Goal: Check status: Check status

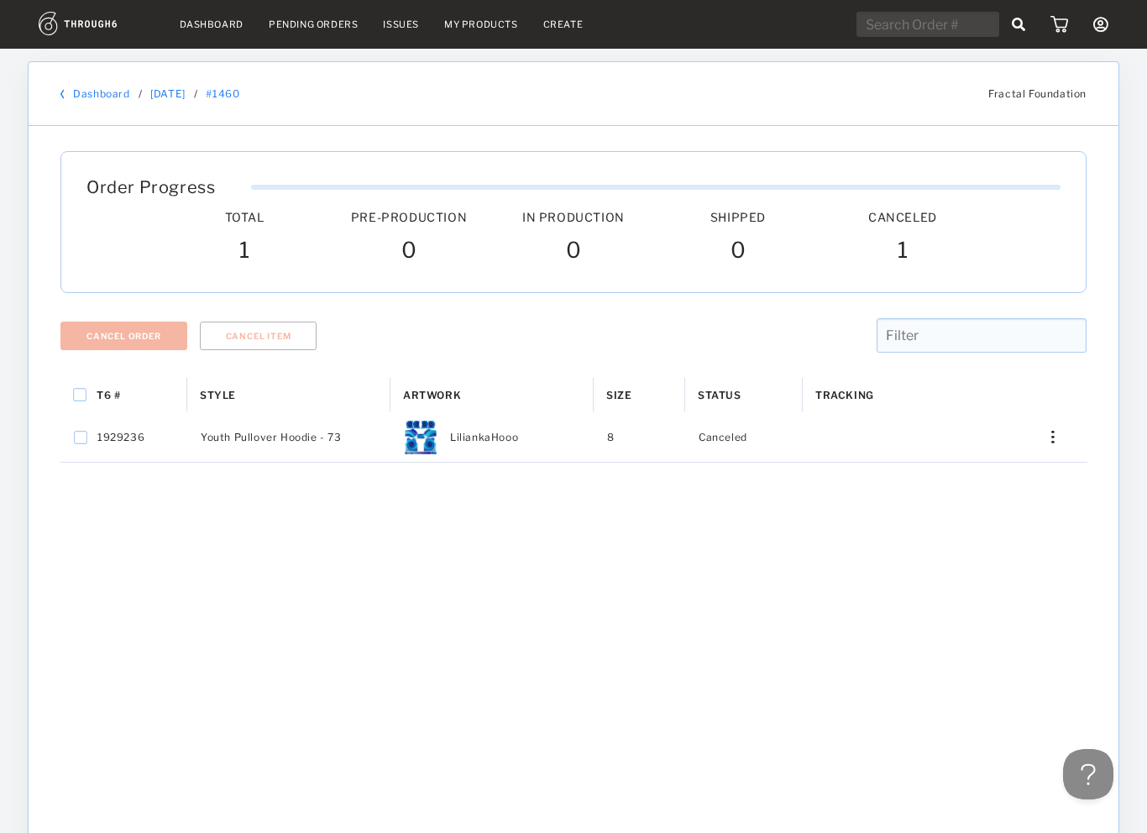
click at [106, 86] on div "Dashboard / 05/02/25 / #1460 Fractal Foundation" at bounding box center [574, 94] width 1090 height 64
click at [110, 96] on link "Dashboard" at bounding box center [101, 93] width 56 height 13
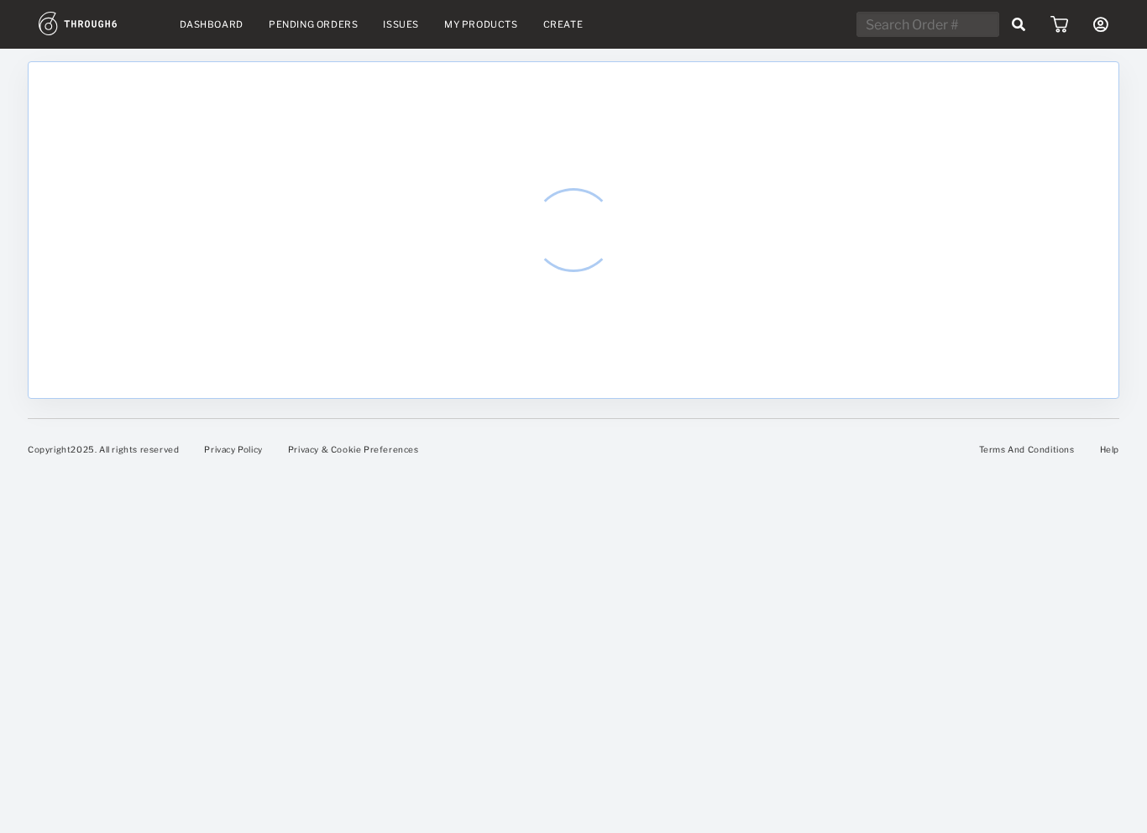
select select "8"
select select "2025"
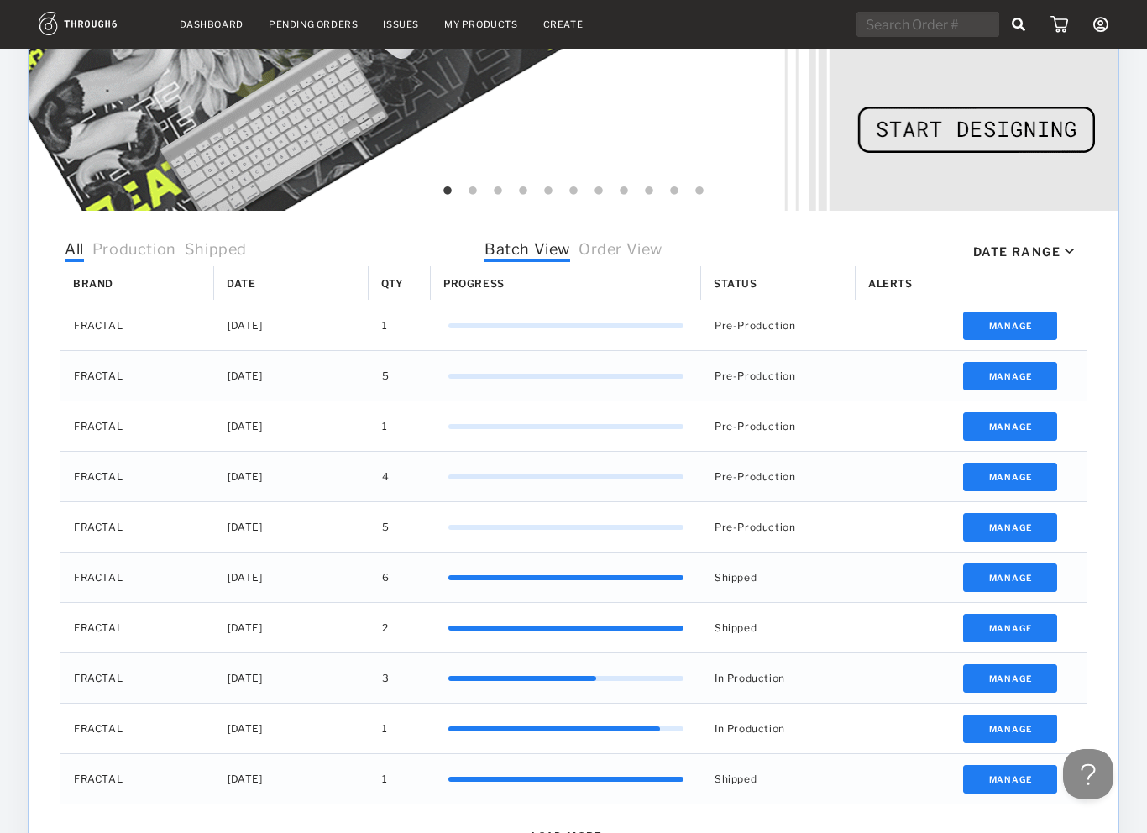
scroll to position [366, 0]
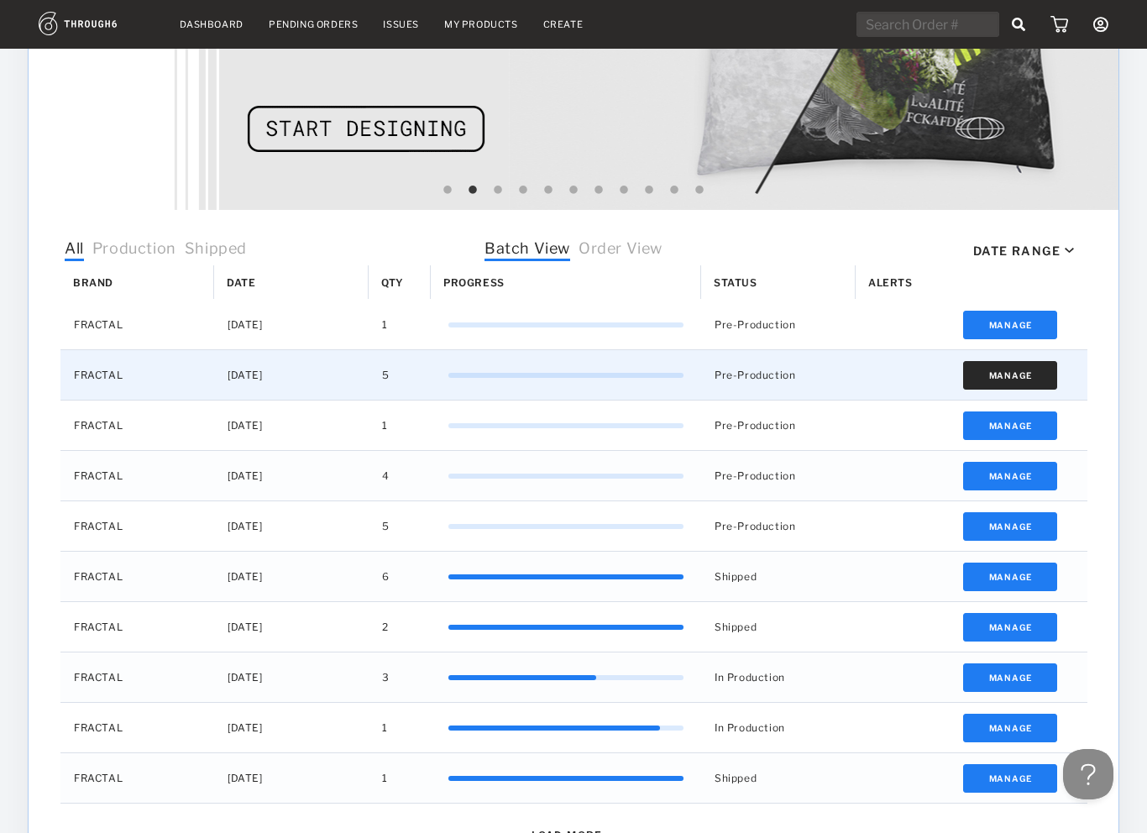
click at [1009, 375] on button "Manage" at bounding box center [1011, 375] width 95 height 29
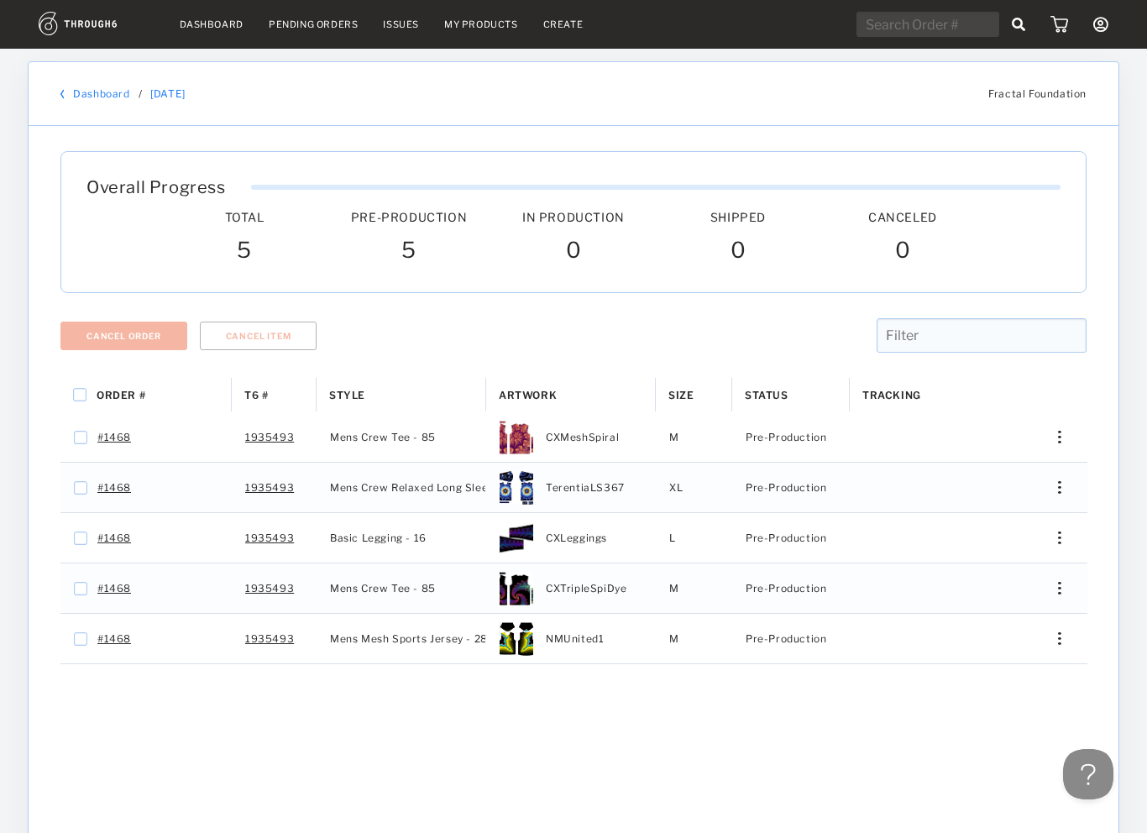
click at [102, 88] on link "Dashboard" at bounding box center [101, 93] width 56 height 13
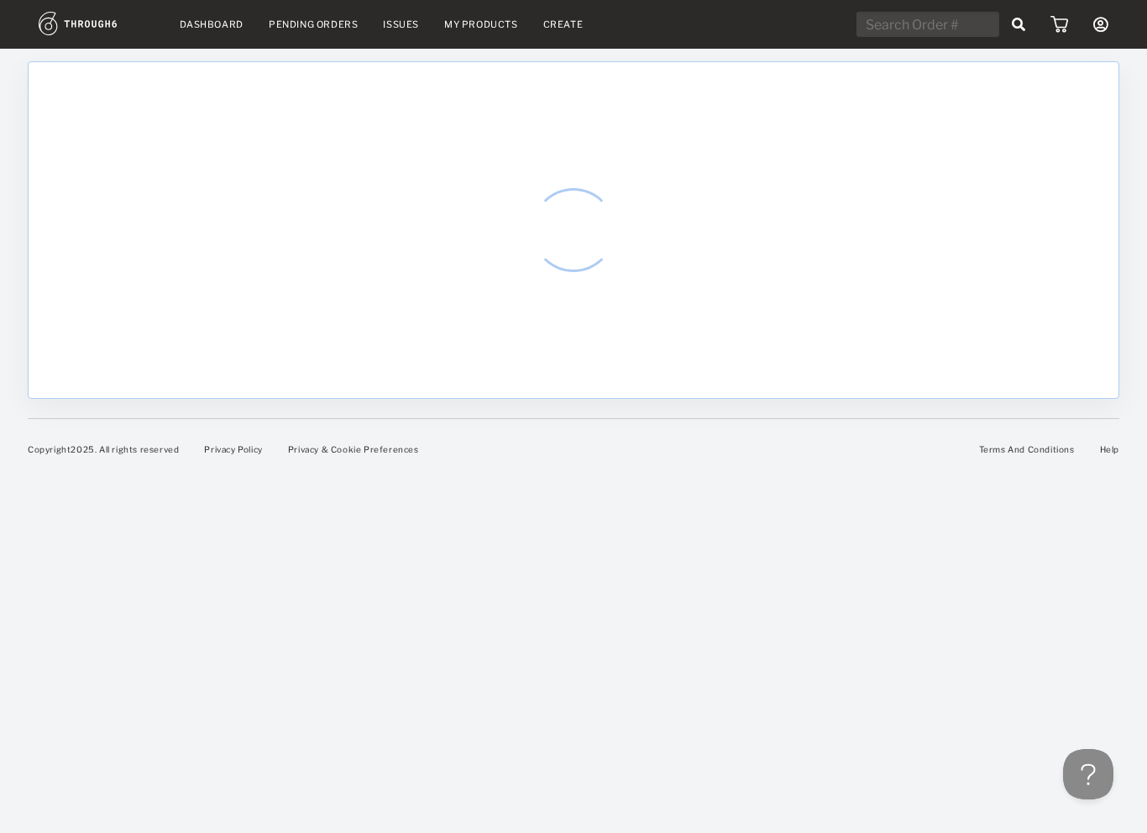
select select "8"
select select "2025"
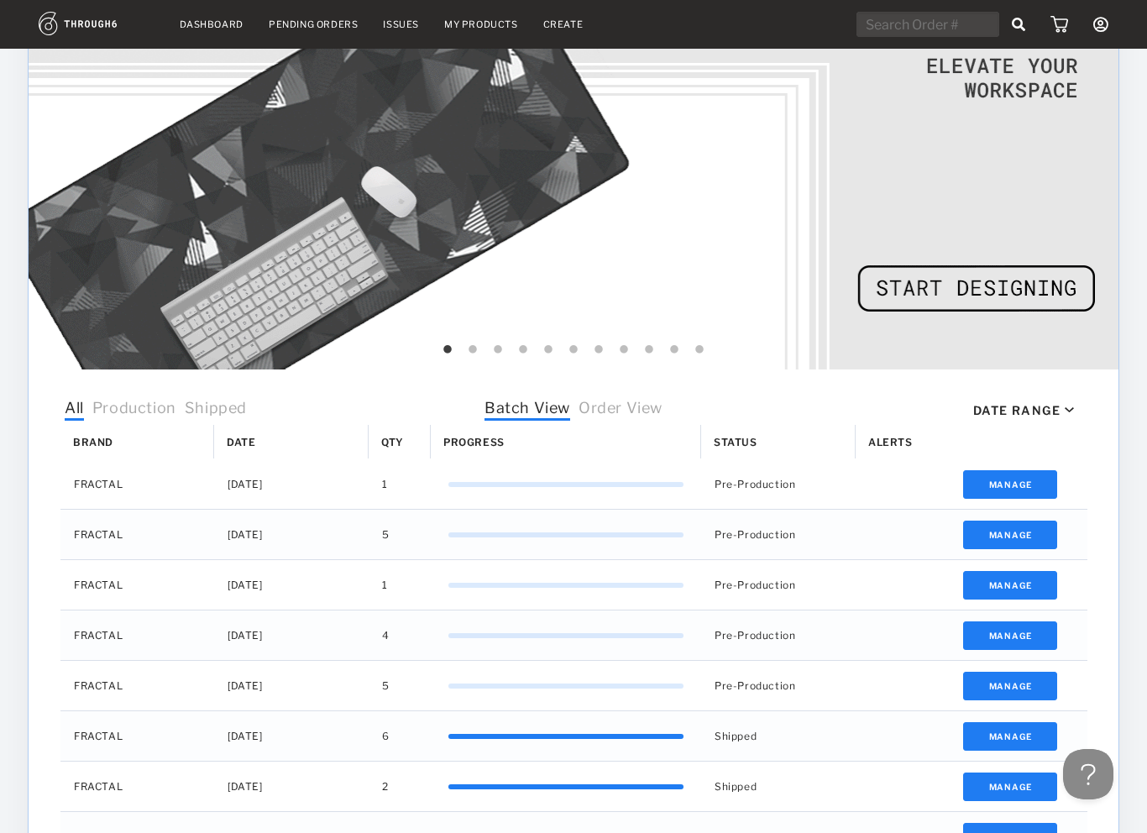
scroll to position [209, 0]
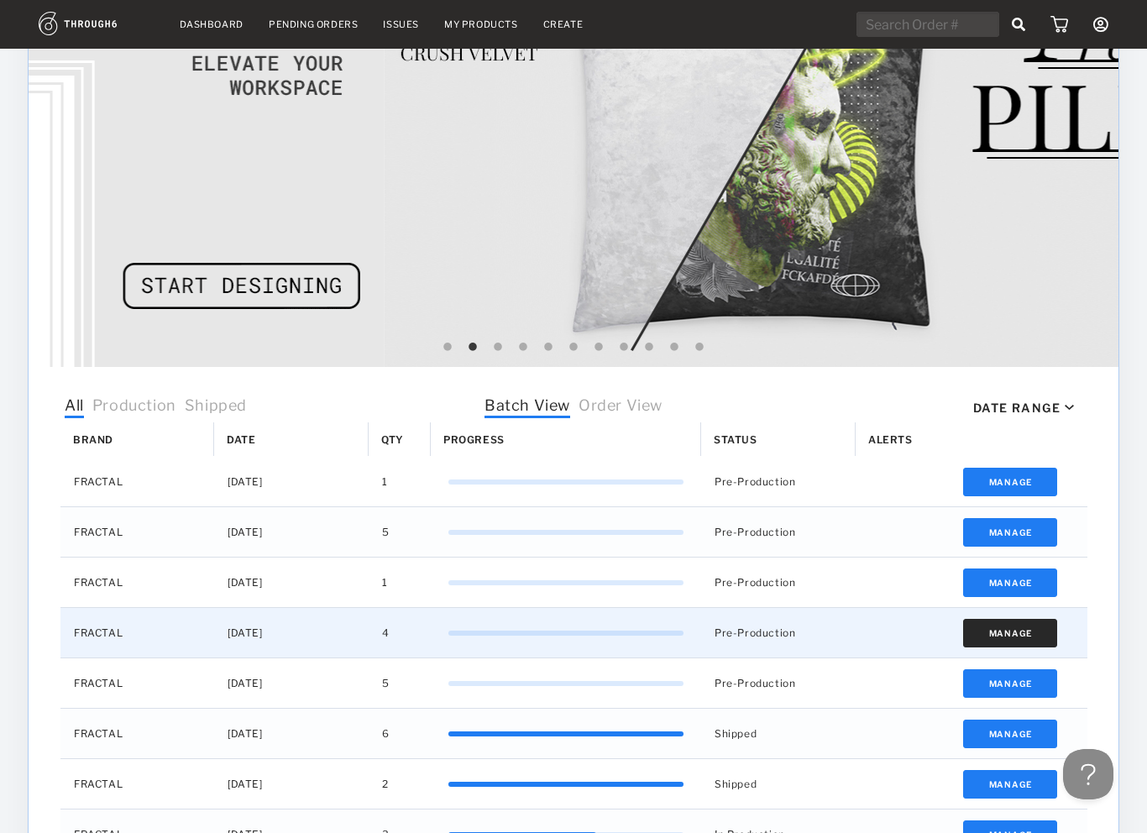
click at [1013, 633] on button "Manage" at bounding box center [1011, 633] width 95 height 29
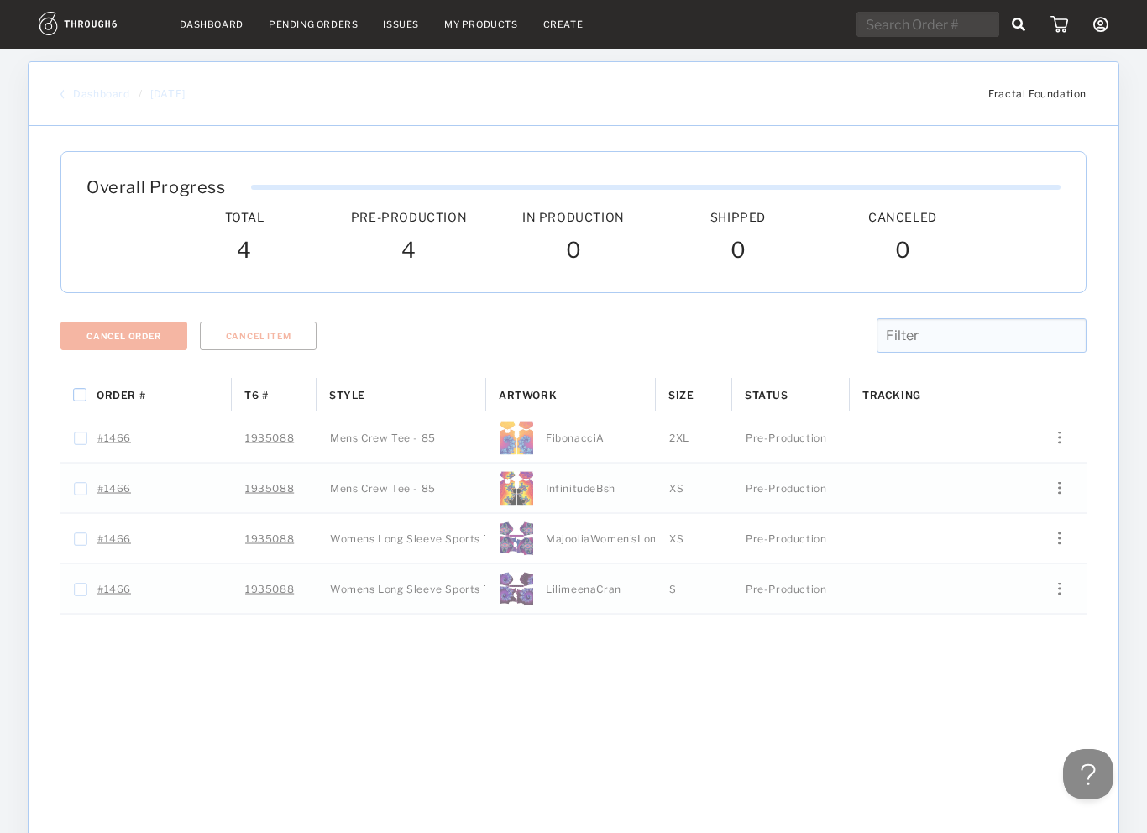
scroll to position [15, 0]
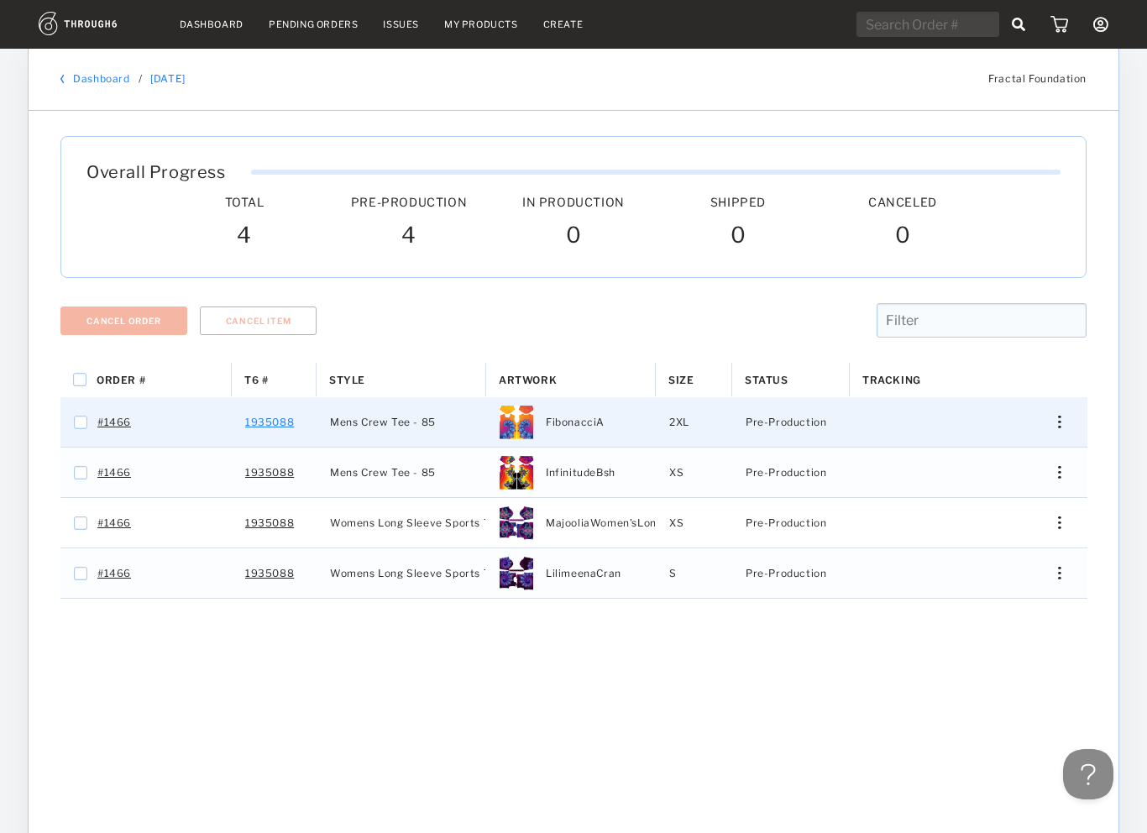
drag, startPoint x: 306, startPoint y: 421, endPoint x: 244, endPoint y: 423, distance: 61.3
click at [244, 423] on div "1935088" at bounding box center [274, 422] width 85 height 50
checkbox input "false"
click at [262, 423] on link "1935088" at bounding box center [269, 423] width 49 height 22
checkbox input "false"
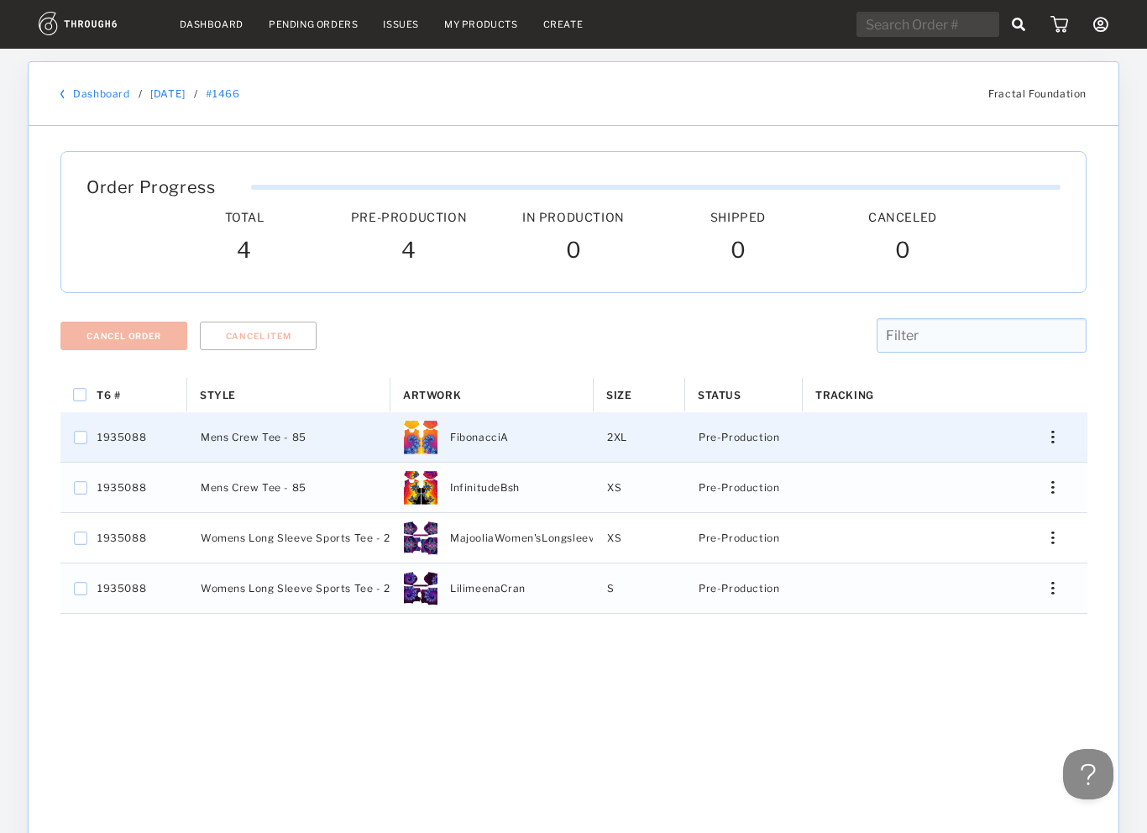
drag, startPoint x: 144, startPoint y: 435, endPoint x: 102, endPoint y: 442, distance: 42.5
click at [102, 442] on span "1935088" at bounding box center [121, 438] width 49 height 22
checkbox input "false"
drag, startPoint x: 100, startPoint y: 440, endPoint x: 152, endPoint y: 436, distance: 52.3
click at [149, 437] on div "1935088" at bounding box center [123, 437] width 127 height 50
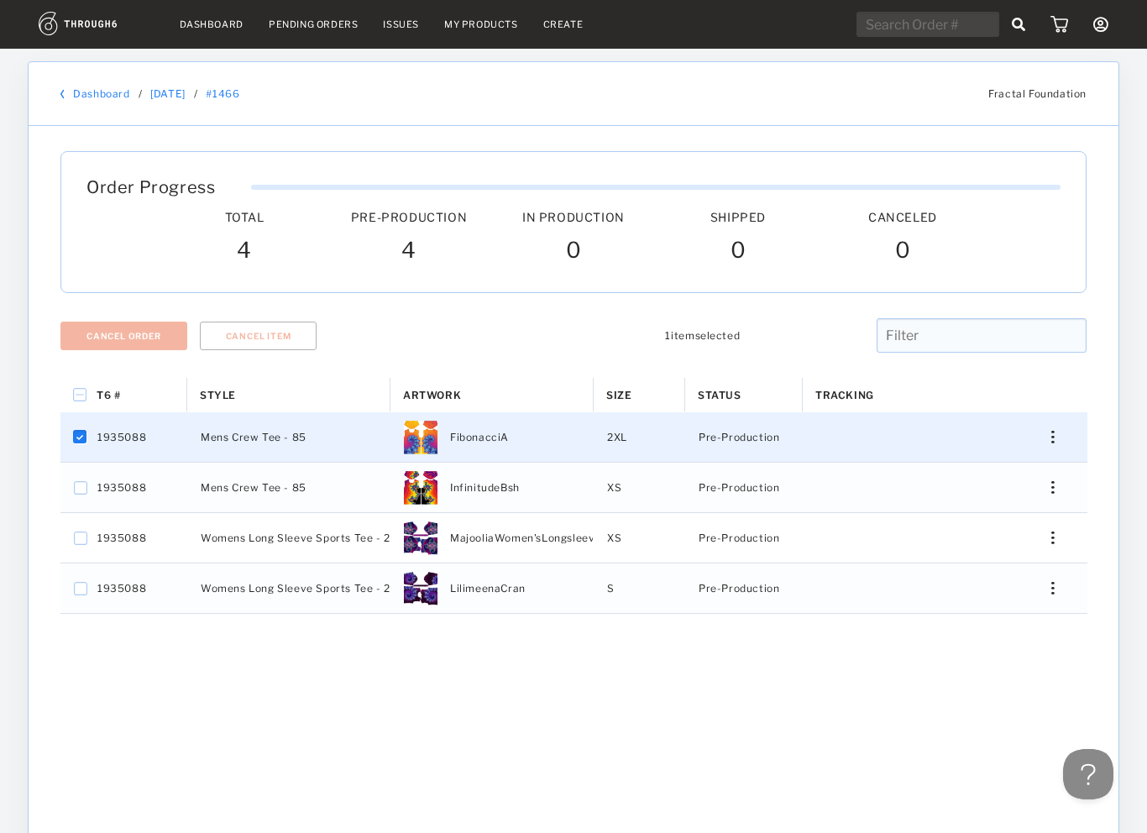
checkbox input "false"
